Goal: Subscribe to service/newsletter

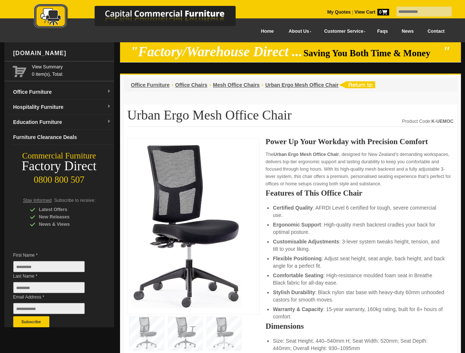
click at [419, 12] on input "text" at bounding box center [424, 12] width 55 height 10
click at [54, 290] on input "Last Name *" at bounding box center [48, 287] width 71 height 11
click at [31, 322] on button "Subscribe" at bounding box center [31, 322] width 36 height 11
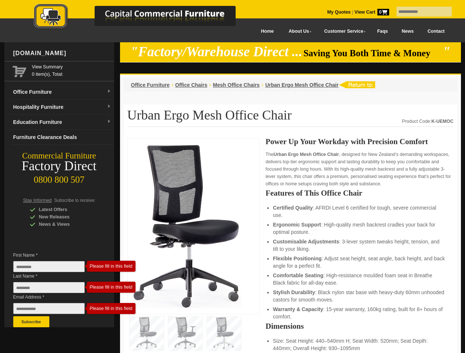
click at [291, 246] on li "Customisable Adjustments : 3-lever system tweaks height, tension, and tilt to y…" at bounding box center [359, 245] width 173 height 15
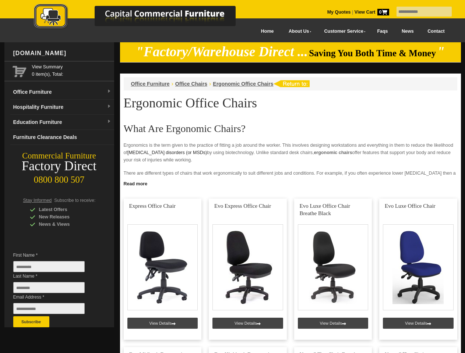
click at [419, 12] on input "text" at bounding box center [424, 12] width 55 height 10
click at [54, 290] on input "Last Name *" at bounding box center [48, 287] width 71 height 11
click at [31, 322] on button "Subscribe" at bounding box center [31, 322] width 36 height 11
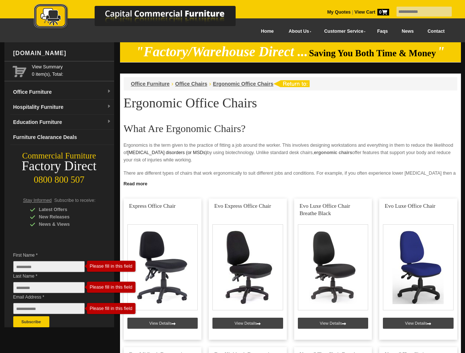
click at [291, 183] on link "Read more" at bounding box center [290, 183] width 341 height 9
